Goal: Task Accomplishment & Management: Manage account settings

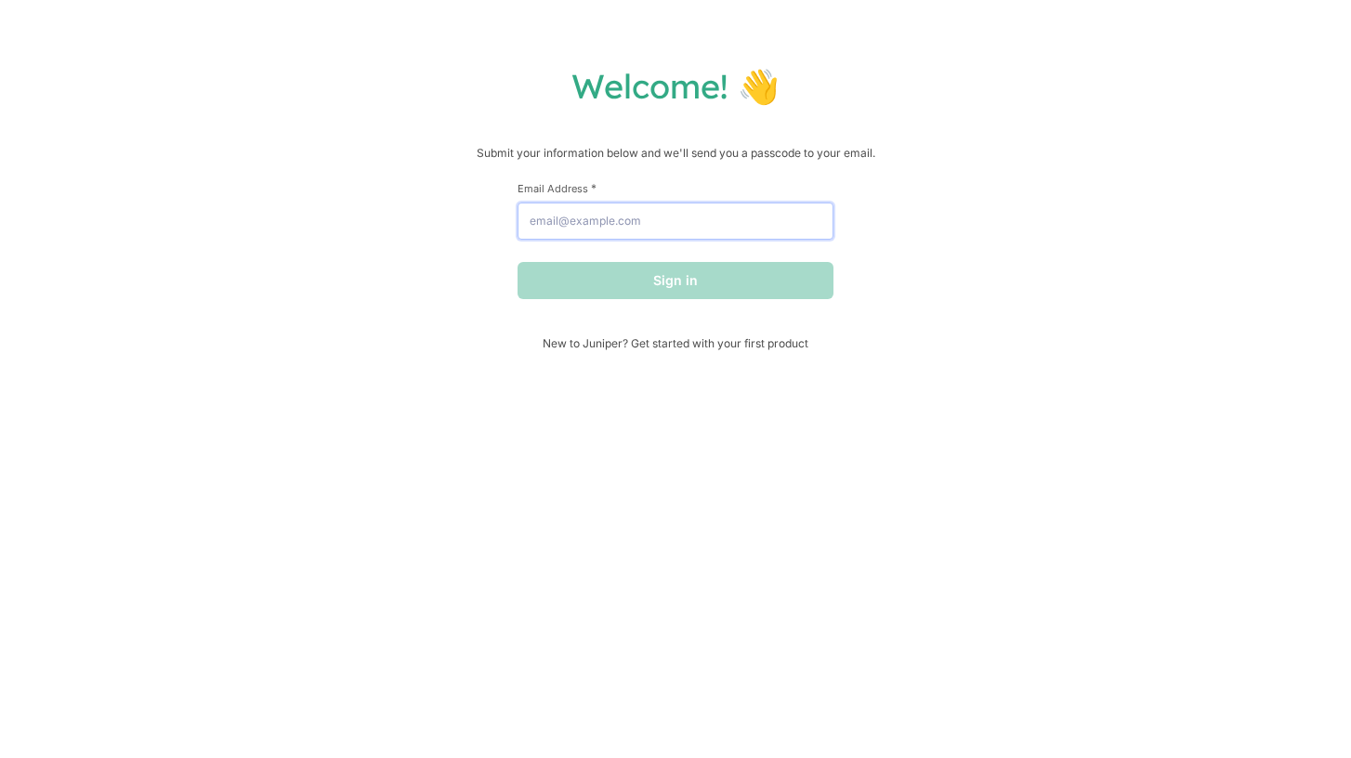
click at [614, 219] on input "Email Address *" at bounding box center [676, 221] width 316 height 37
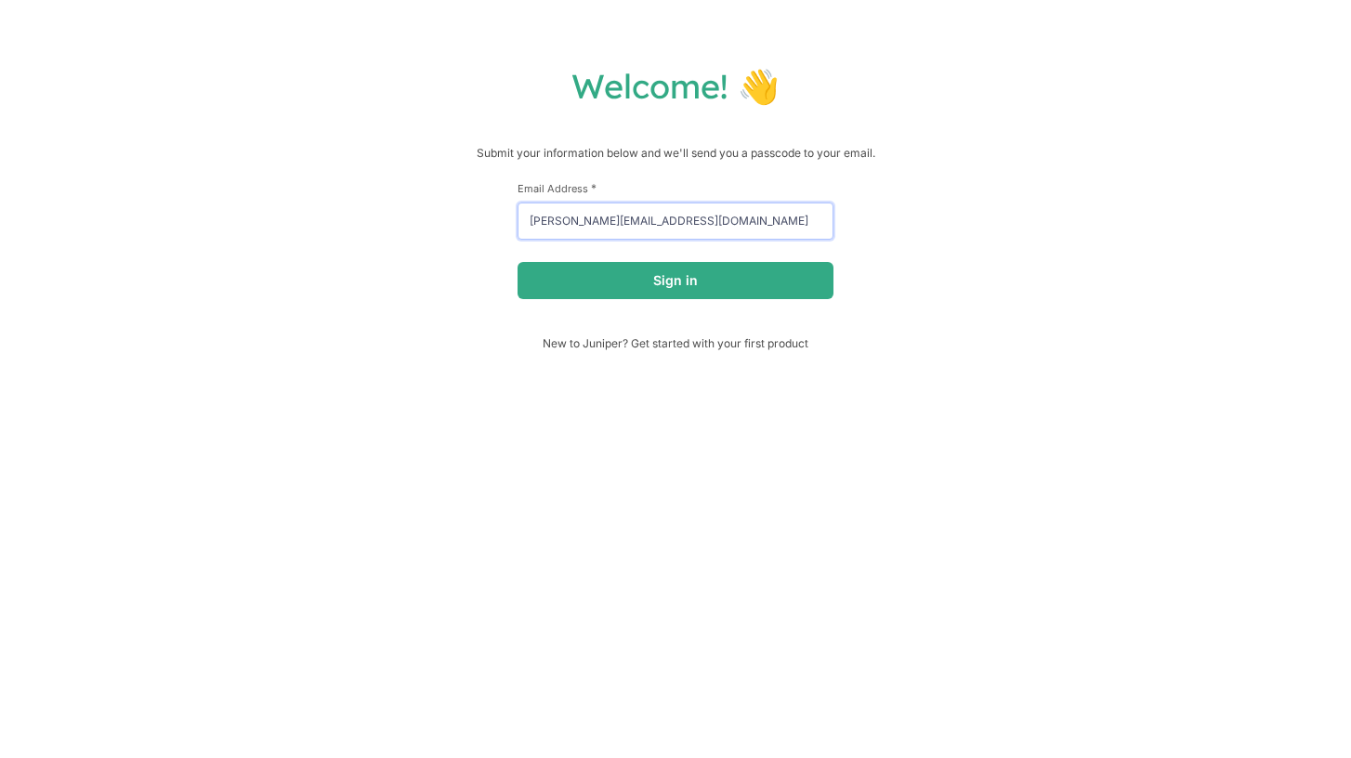
type input "[PERSON_NAME][EMAIL_ADDRESS][DOMAIN_NAME]"
click at [518, 262] on button "Sign in" at bounding box center [676, 280] width 316 height 37
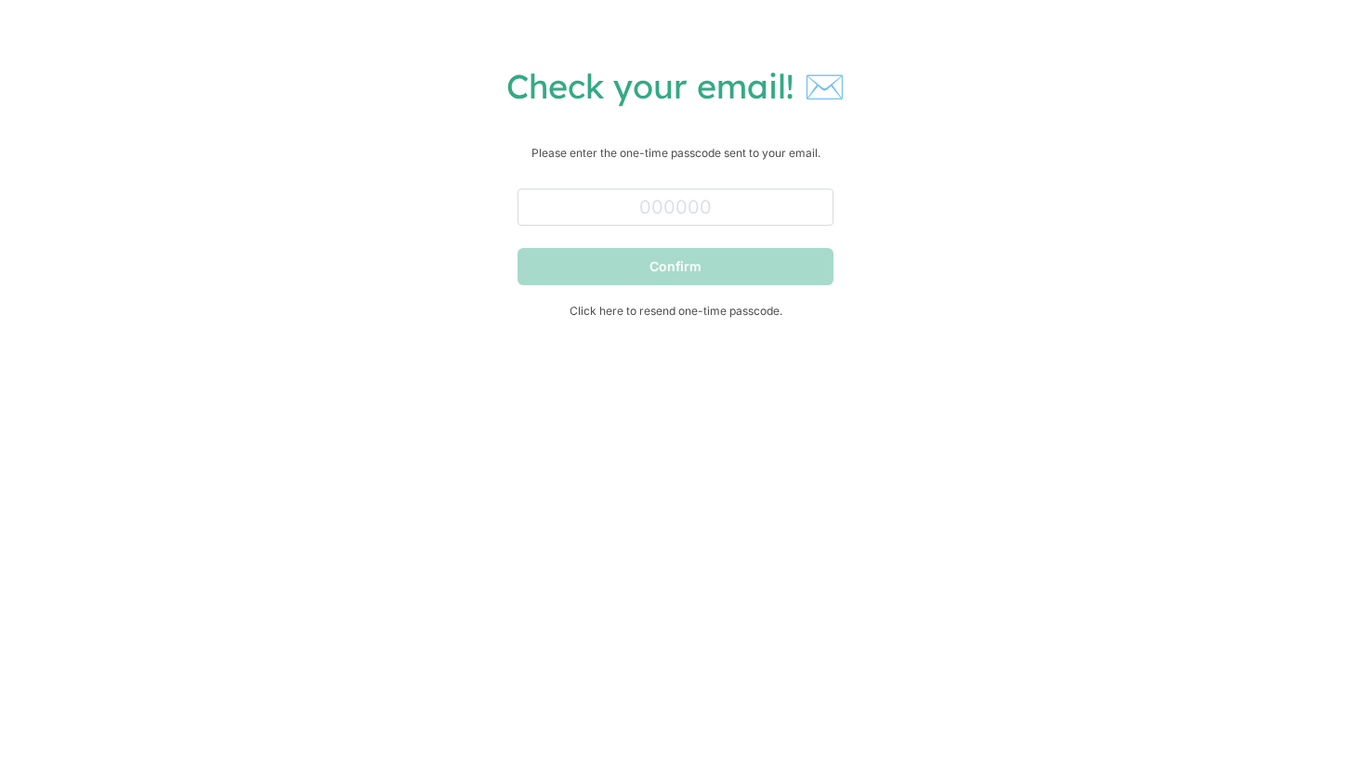
click at [471, 373] on div "Check your email! ✉️ Please enter the one-time passcode sent to your email. Con…" at bounding box center [675, 379] width 1351 height 758
click at [601, 198] on input "text" at bounding box center [676, 207] width 316 height 37
paste input "849279"
type input "849279"
click at [518, 248] on button "Confirm" at bounding box center [676, 266] width 316 height 37
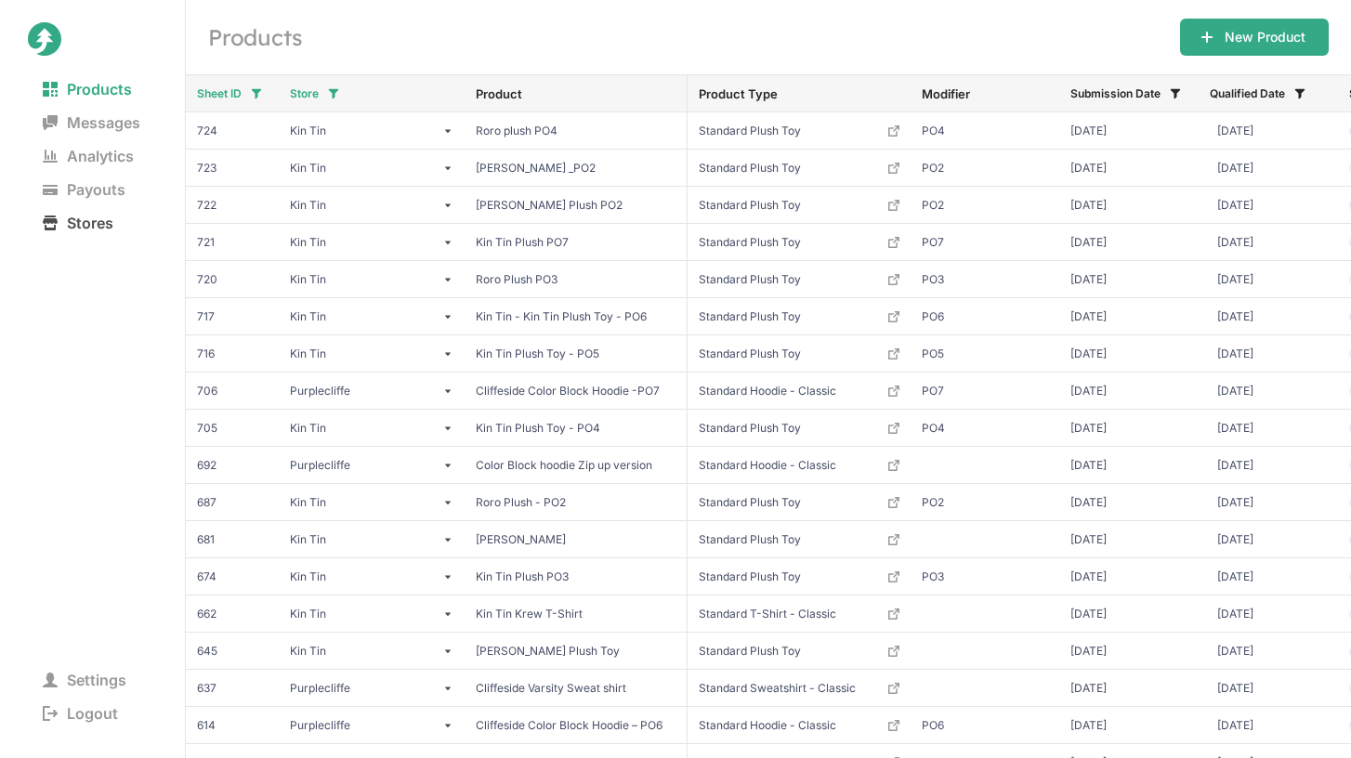
click at [104, 230] on span "Stores" at bounding box center [78, 223] width 100 height 26
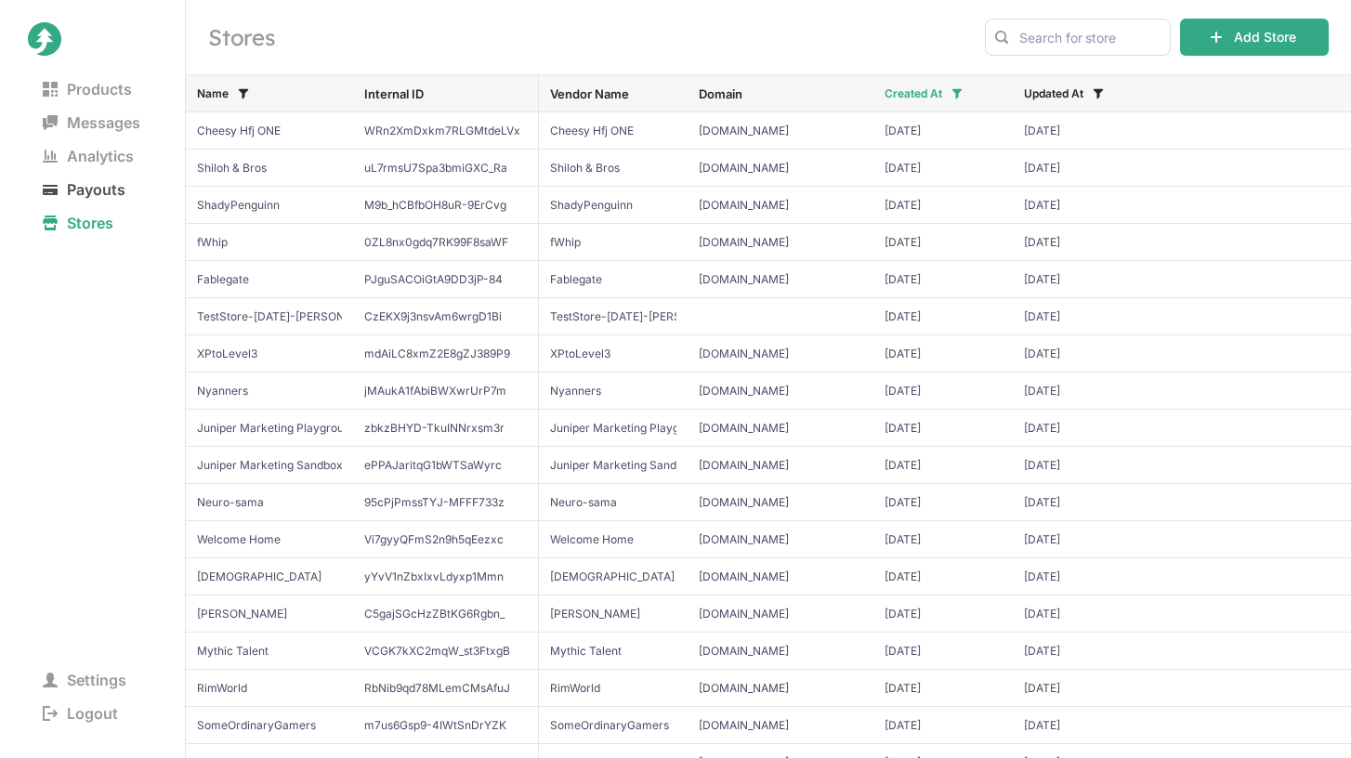
click at [97, 191] on span "Payouts" at bounding box center [84, 190] width 112 height 26
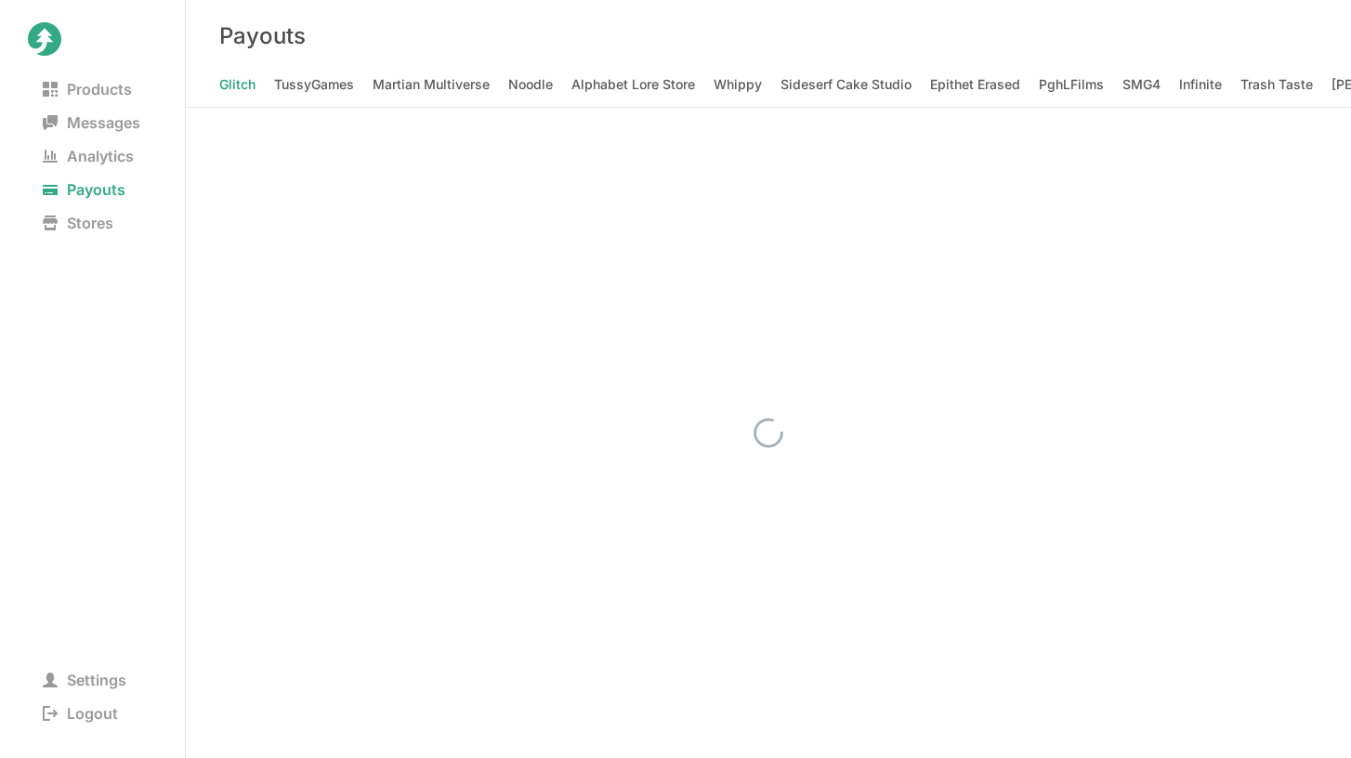
click at [965, 20] on div "Payouts" at bounding box center [768, 36] width 1165 height 72
click at [1017, 74] on Animations "Jaiden Animations" at bounding box center [1074, 85] width 115 height 26
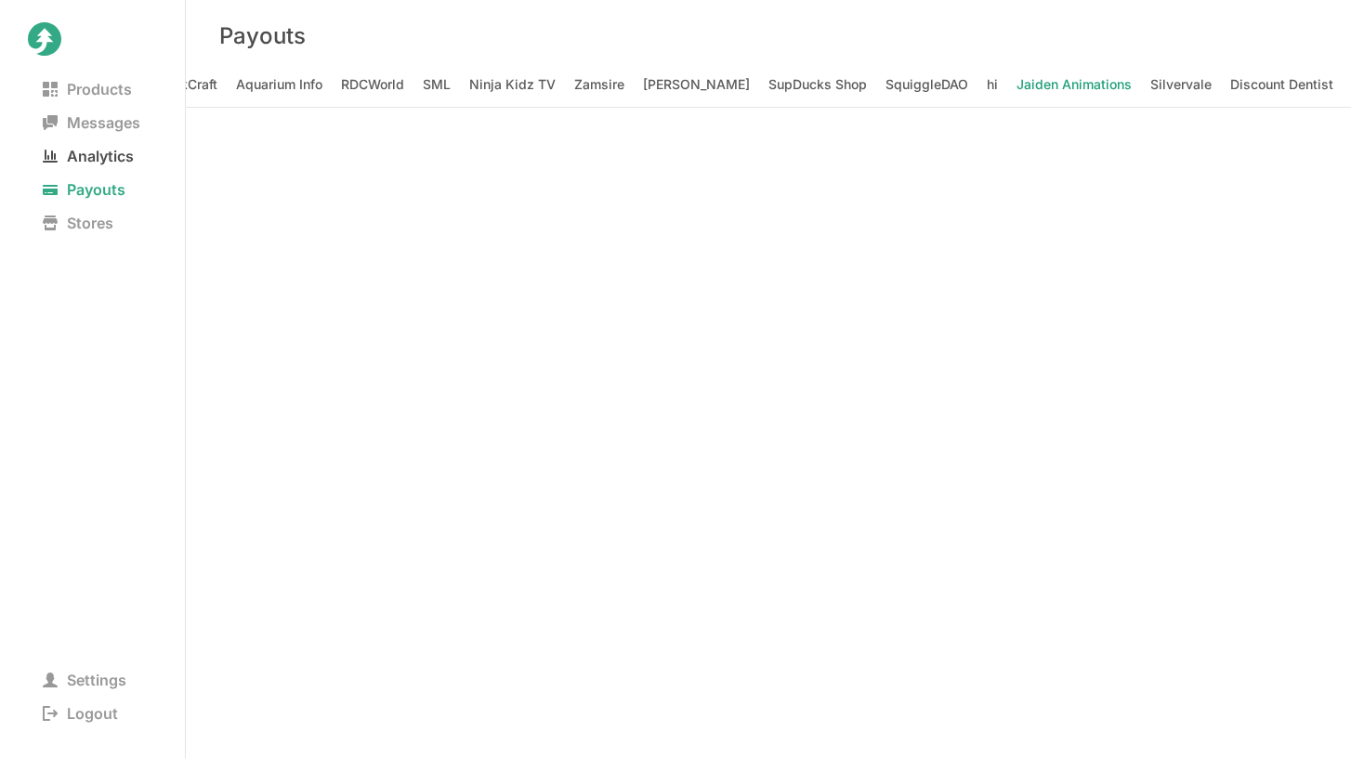
click at [100, 164] on span "Analytics" at bounding box center [88, 156] width 121 height 26
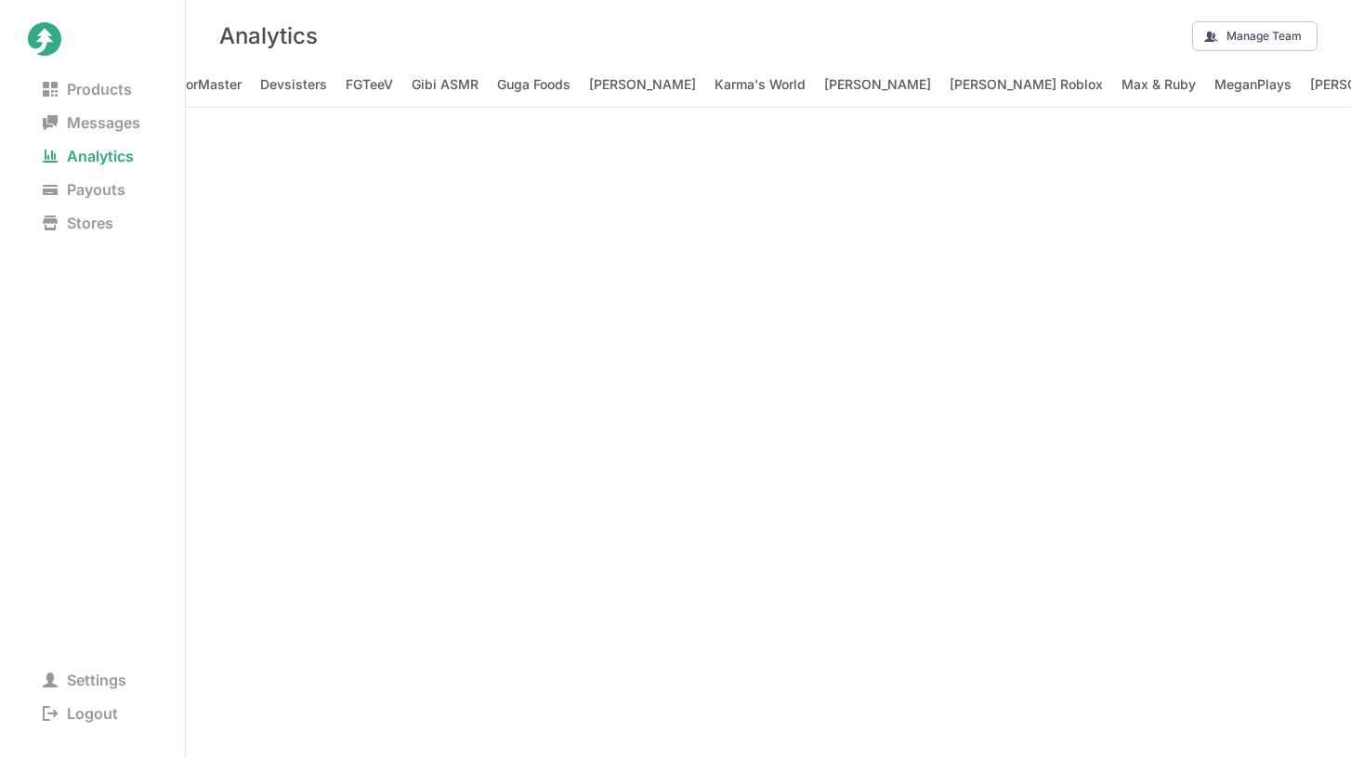
scroll to position [0, 3575]
click at [1017, 84] on Animations "Jaiden Animations" at bounding box center [1074, 85] width 115 height 26
click at [982, 32] on div "Analytics Manage Team" at bounding box center [768, 36] width 1165 height 72
